Goal: Information Seeking & Learning: Learn about a topic

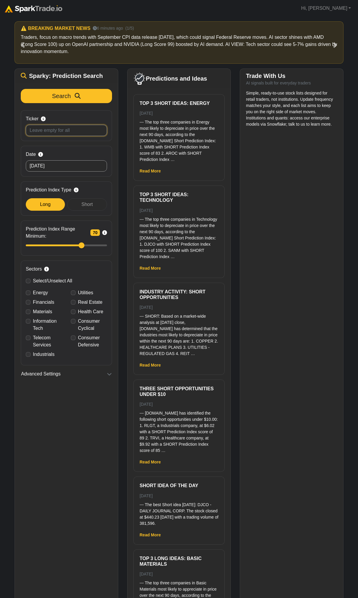
click at [73, 130] on input "Ticker Search by stock symbol. Leave blank to view all predicitons." at bounding box center [66, 130] width 81 height 11
type input "FL"
click at [21, 89] on button "Search" at bounding box center [66, 96] width 91 height 14
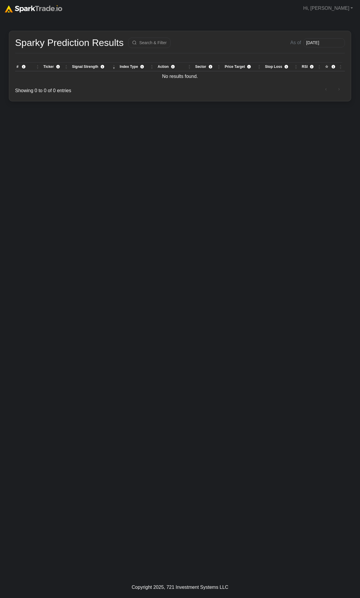
click at [90, 139] on div "How to Use SparkTrade.io × Sparky Prediction Results Search & Filter As of 2025…" at bounding box center [180, 297] width 360 height 560
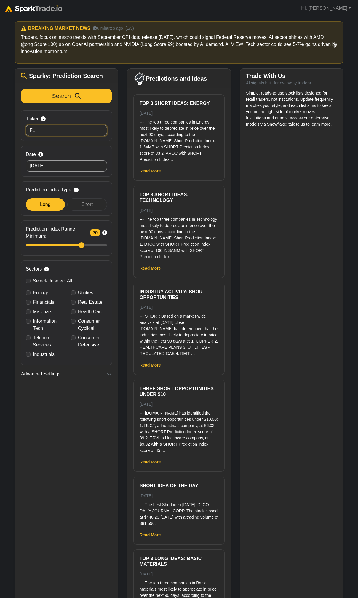
click at [71, 133] on input "FL" at bounding box center [66, 130] width 81 height 11
type input "DICK"
click at [21, 89] on button "Search" at bounding box center [66, 96] width 91 height 14
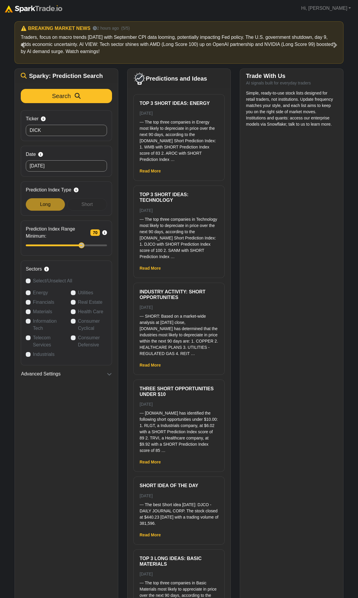
click at [292, 472] on div "Simple, ready-to-use stock lists designed for retail traders, not institutions.…" at bounding box center [291, 359] width 103 height 538
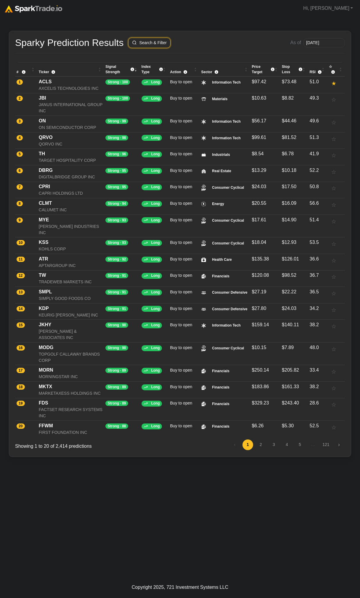
click at [152, 41] on button "Search & Filter" at bounding box center [149, 43] width 42 height 10
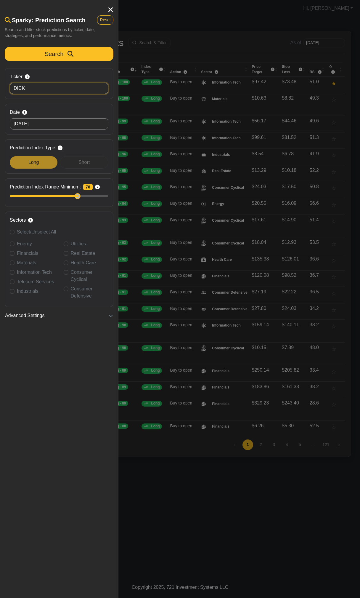
click at [63, 89] on input "DICK" at bounding box center [59, 88] width 99 height 11
type input "DKS"
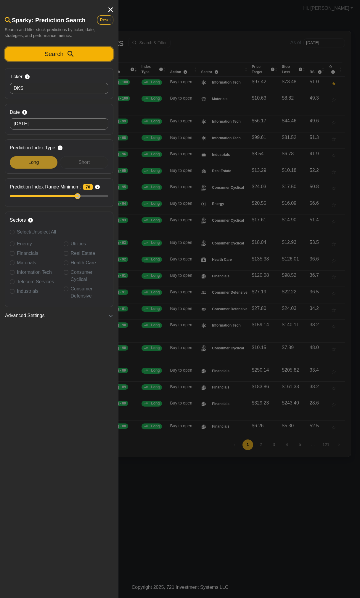
click at [98, 48] on button "Search" at bounding box center [59, 54] width 109 height 14
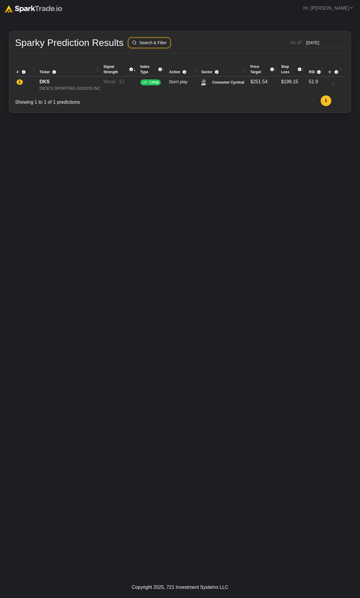
click at [140, 41] on button "Search & Filter" at bounding box center [149, 43] width 42 height 10
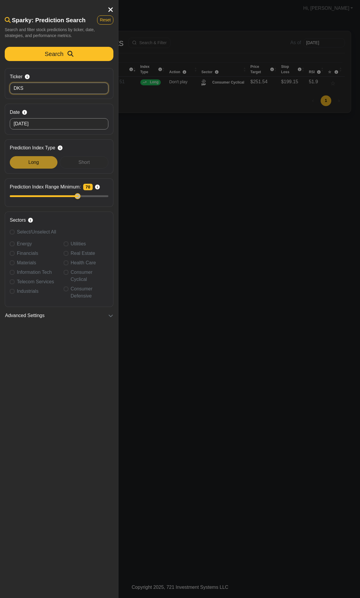
click at [36, 85] on input "DKS" at bounding box center [59, 88] width 99 height 11
type input "FL"
click at [73, 55] on icon "submit" at bounding box center [71, 54] width 6 height 6
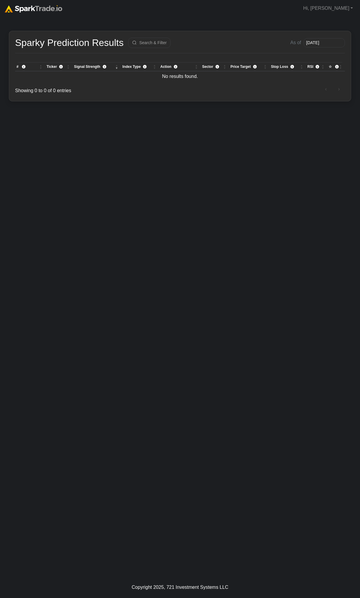
click at [130, 240] on div "How to Use [DOMAIN_NAME] × Sparky Prediction Results Search & Filter As of [DAT…" at bounding box center [180, 297] width 360 height 560
